Goal: Task Accomplishment & Management: Manage account settings

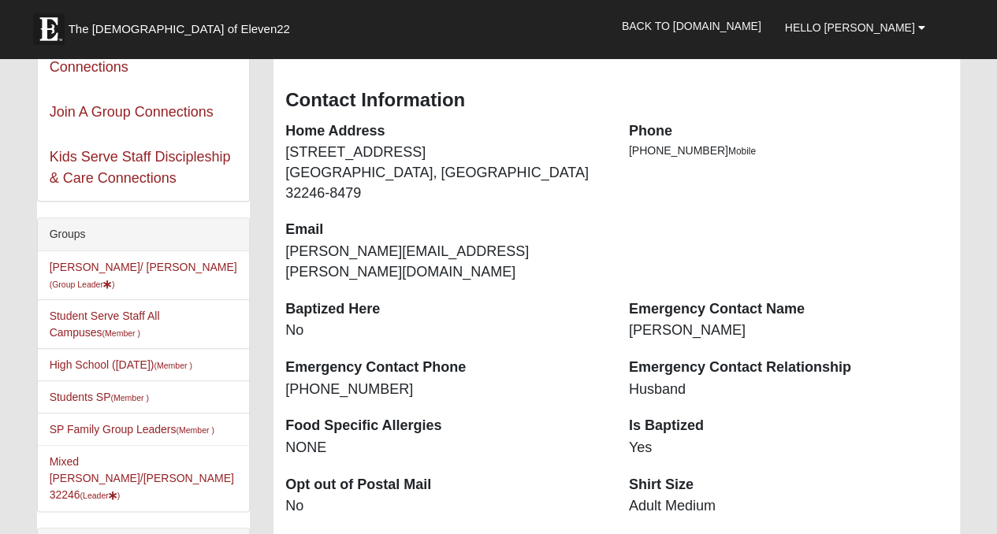
scroll to position [172, 0]
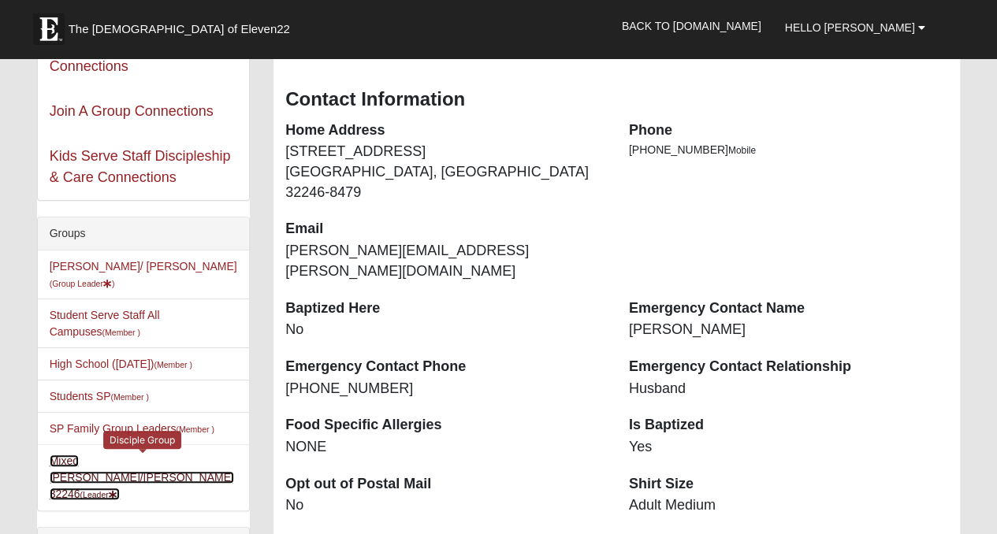
click at [186, 463] on link "Mixed [PERSON_NAME]/[PERSON_NAME] 32246 (Leader )" at bounding box center [142, 478] width 184 height 46
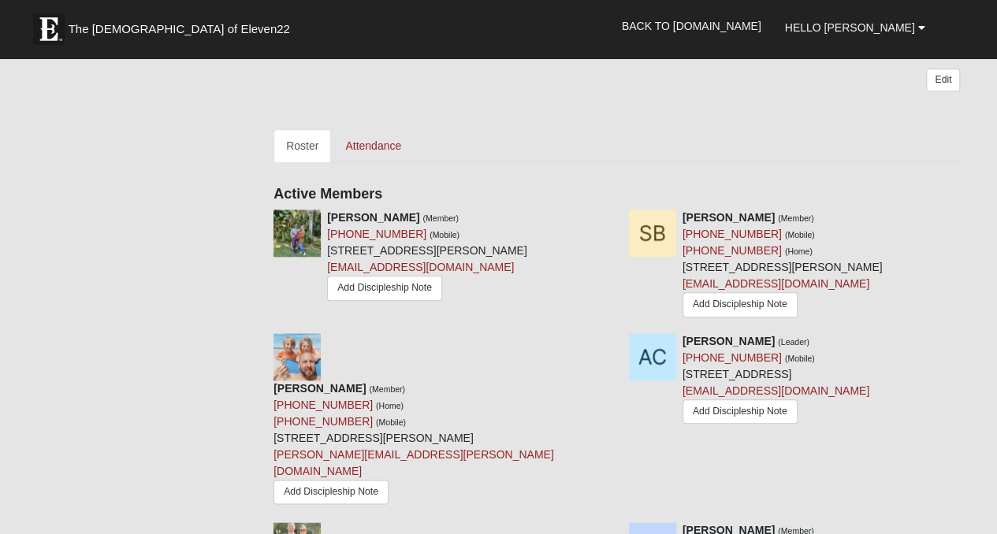
scroll to position [667, 0]
click at [613, 218] on icon at bounding box center [611, 218] width 11 height 11
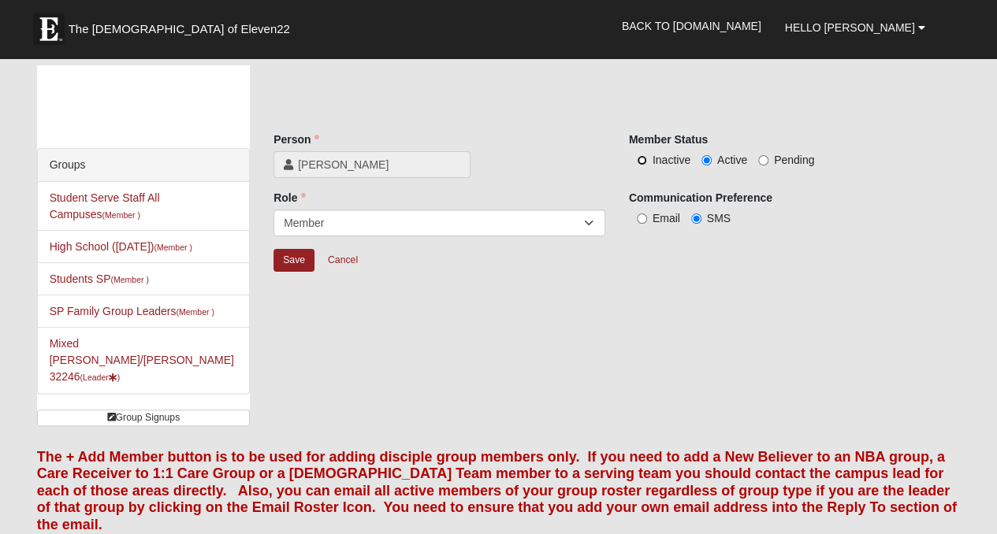
click at [642, 160] on input "Inactive" at bounding box center [642, 160] width 10 height 10
radio input "true"
click at [279, 259] on input "Save" at bounding box center [293, 260] width 41 height 23
